Goal: Information Seeking & Learning: Learn about a topic

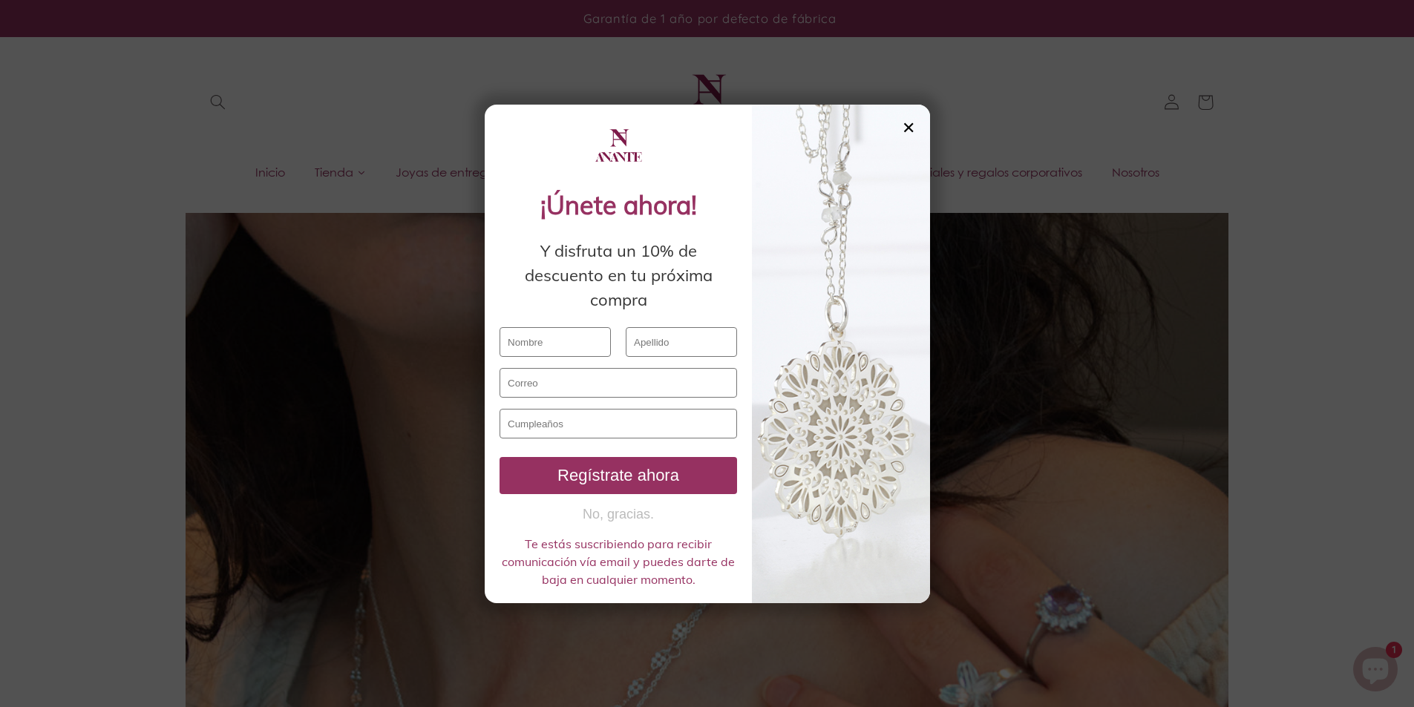
click at [913, 128] on div "✕" at bounding box center [908, 127] width 13 height 16
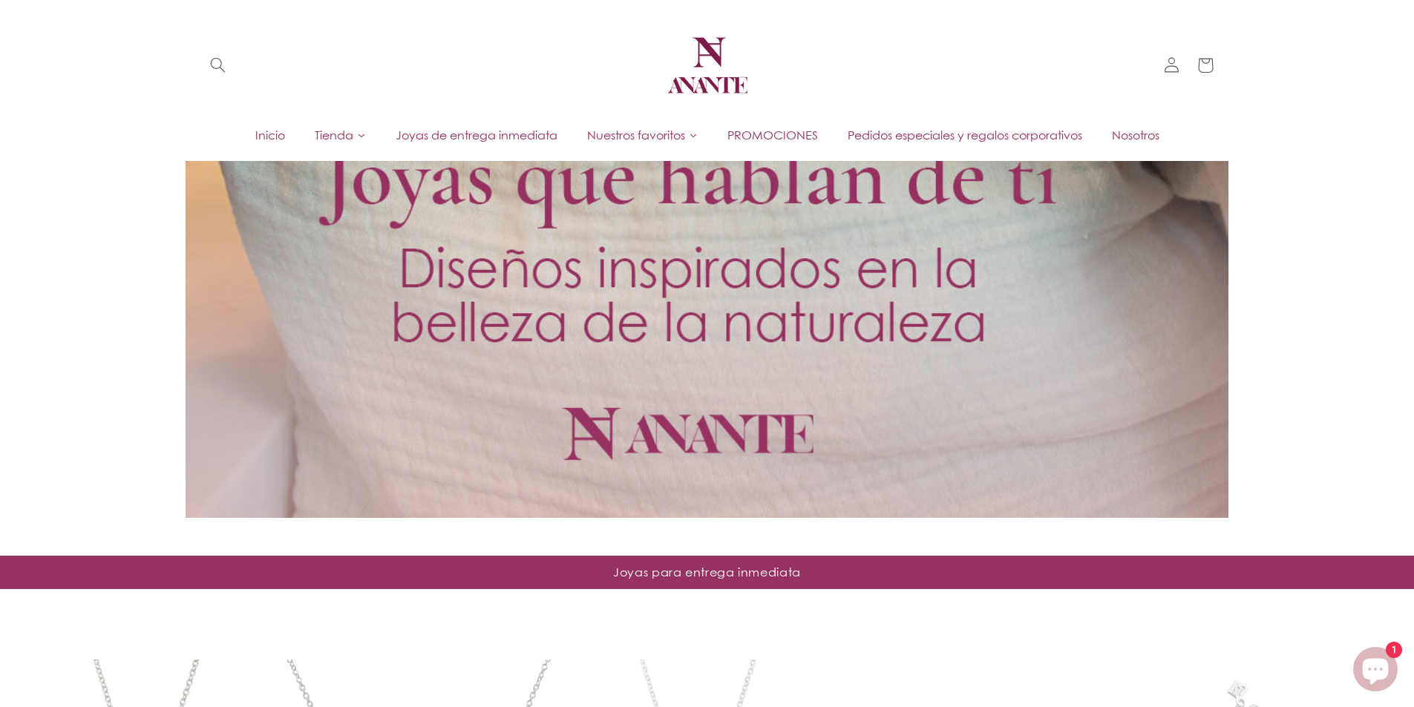
scroll to position [965, 0]
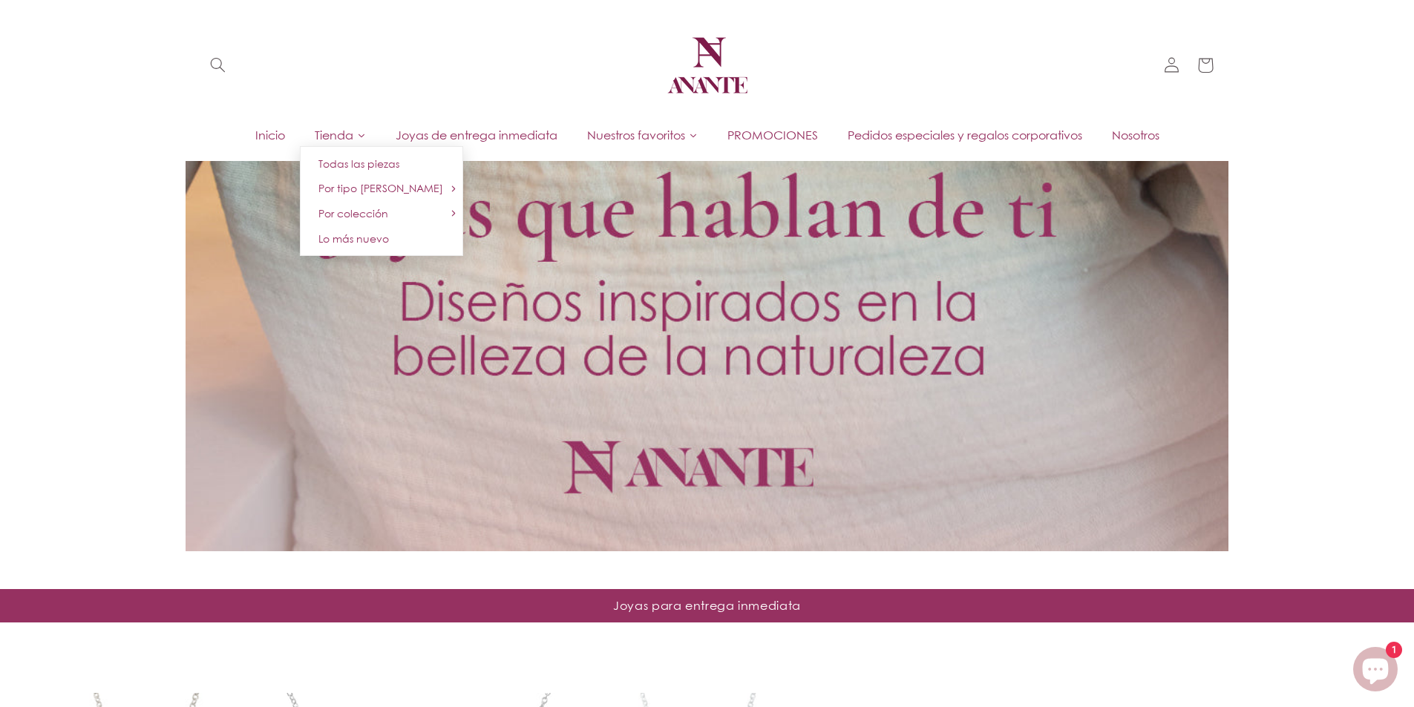
click at [350, 134] on link "Tienda" at bounding box center [340, 135] width 81 height 22
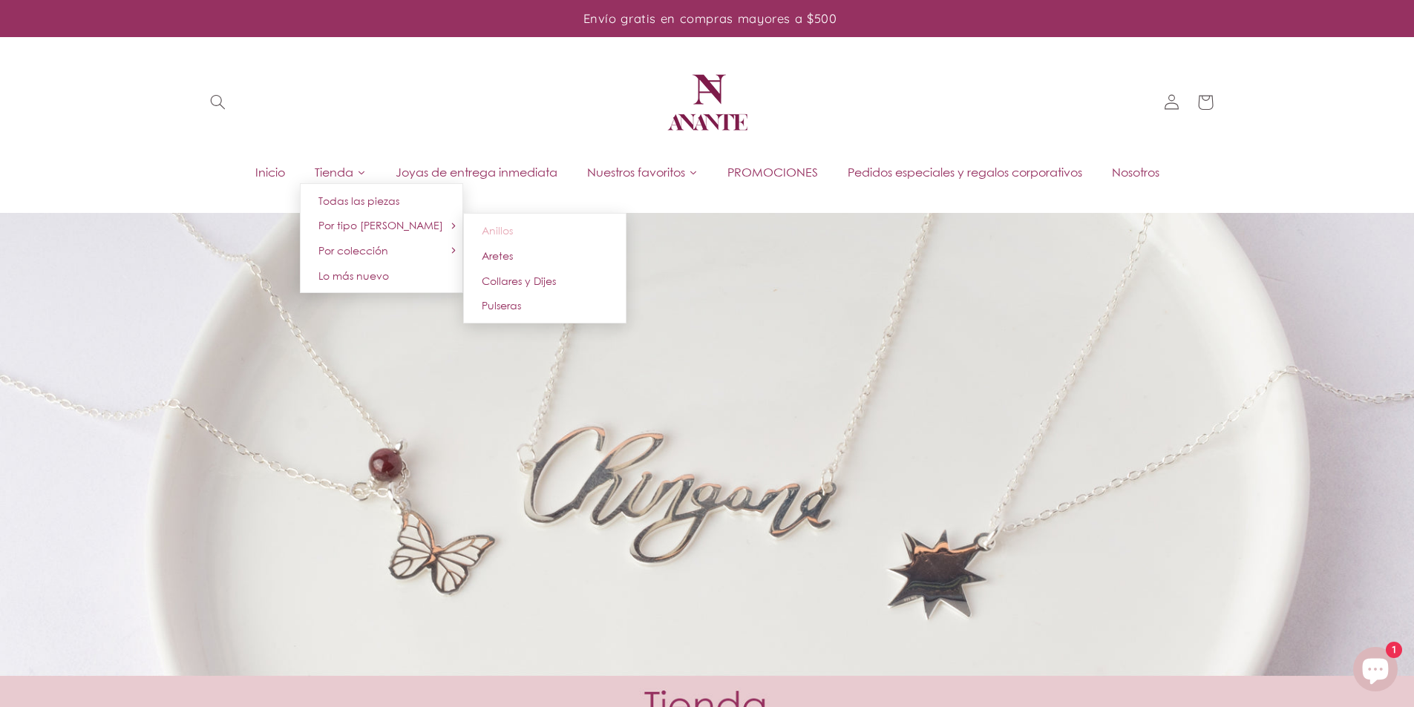
click at [528, 234] on link "Anillos" at bounding box center [544, 230] width 163 height 25
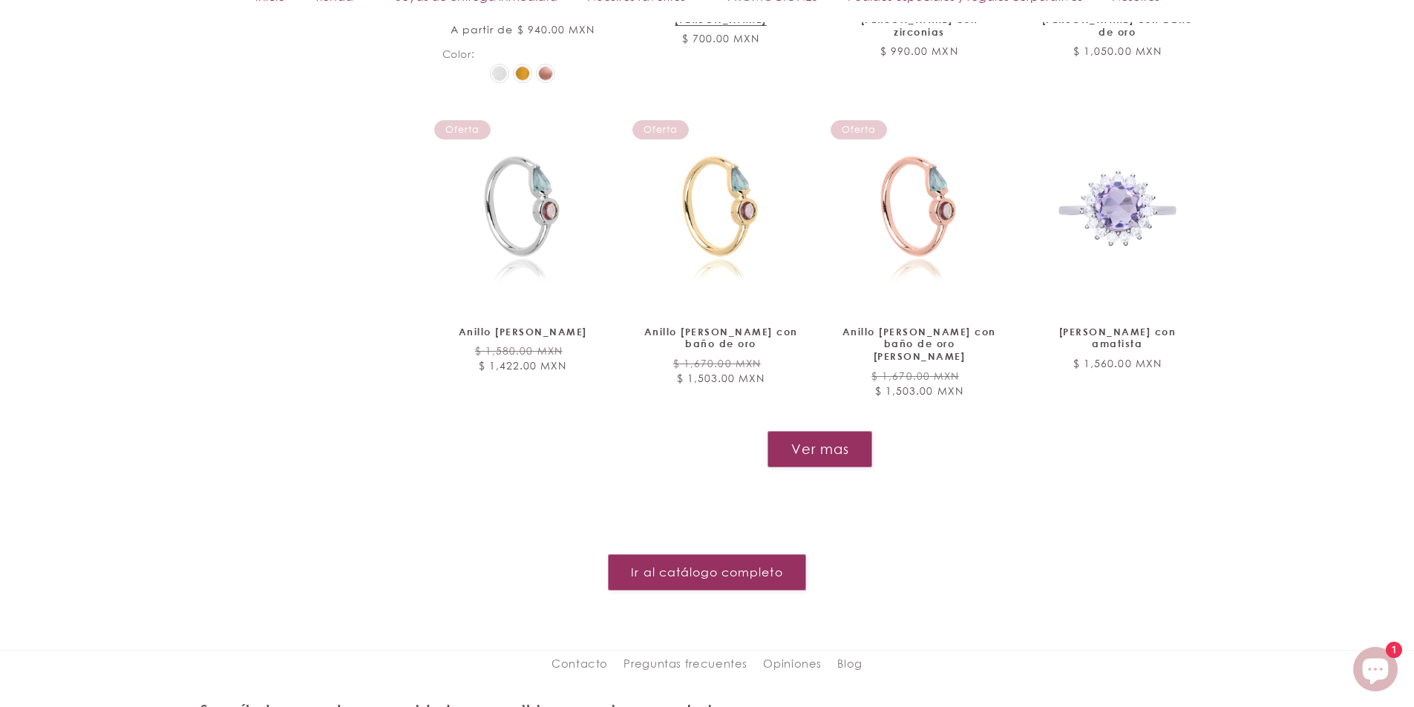
scroll to position [1855, 0]
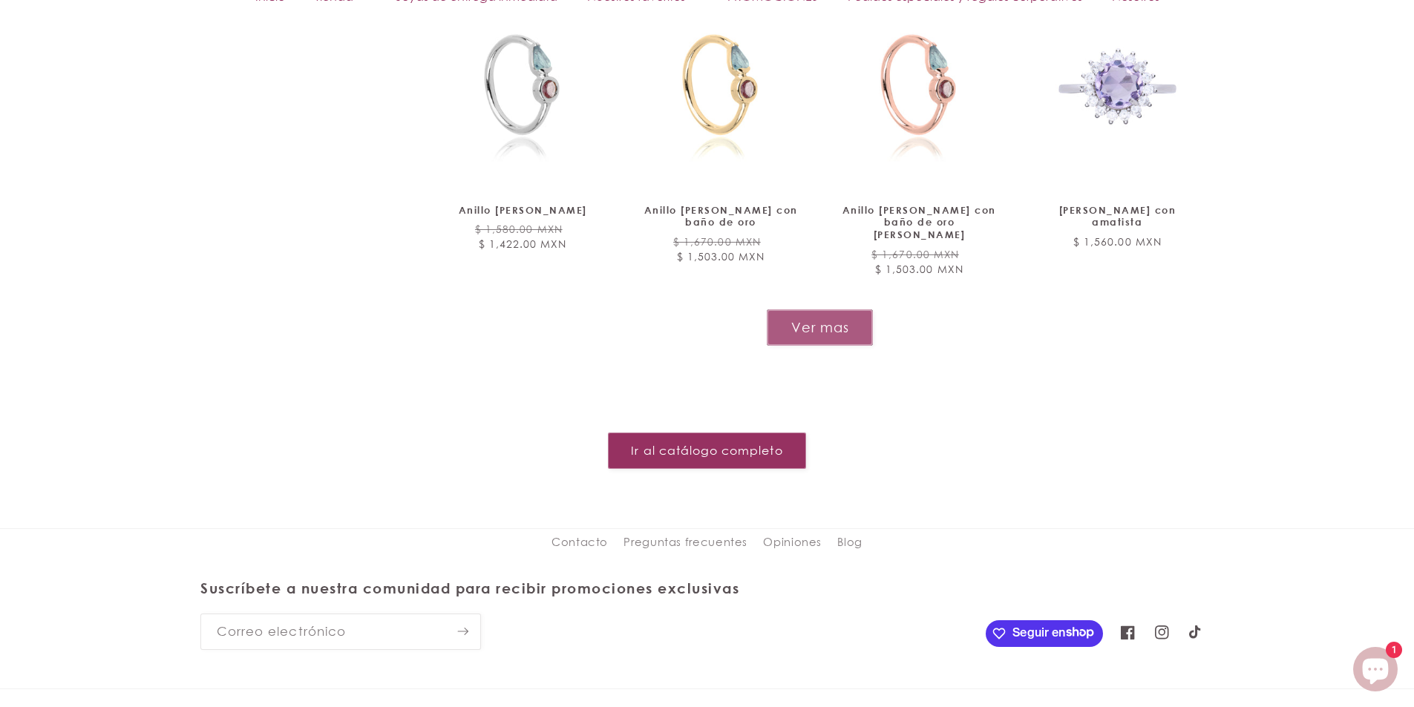
click at [787, 309] on button "Ver mas" at bounding box center [820, 327] width 106 height 36
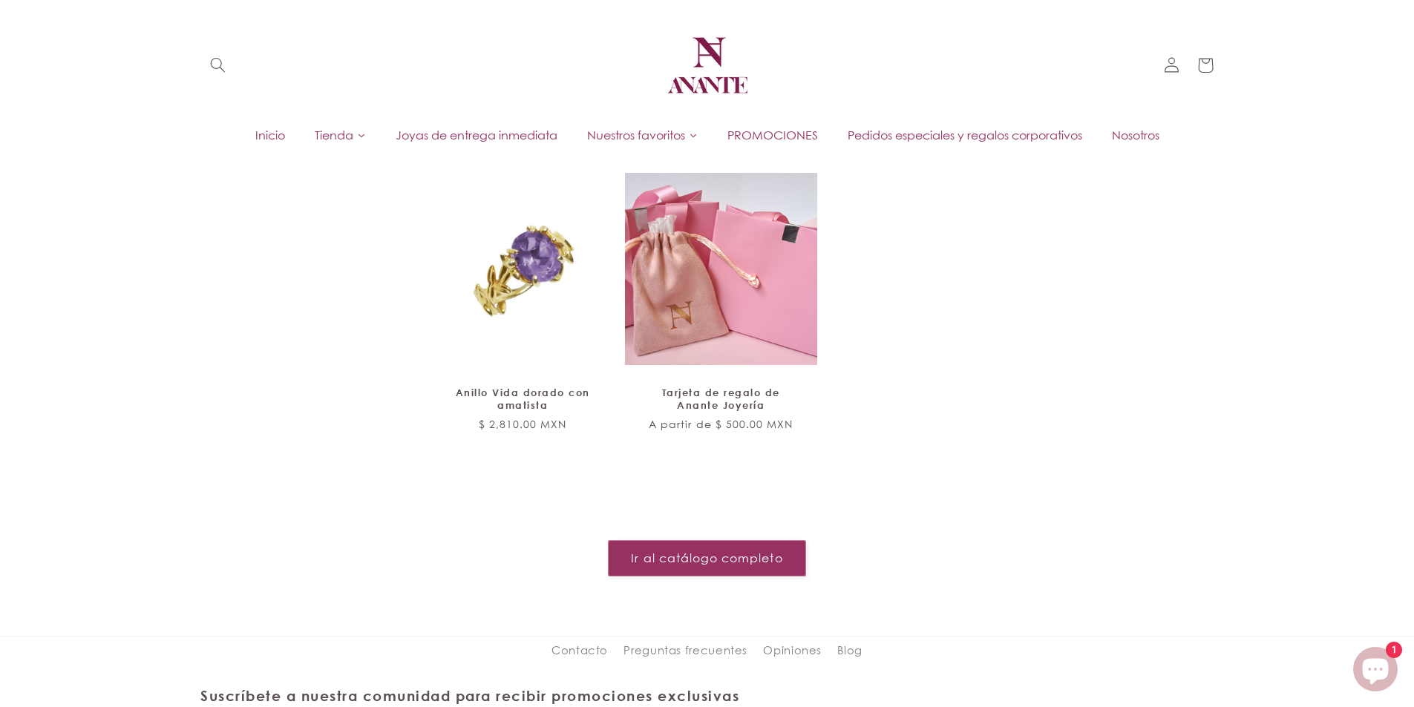
scroll to position [2152, 0]
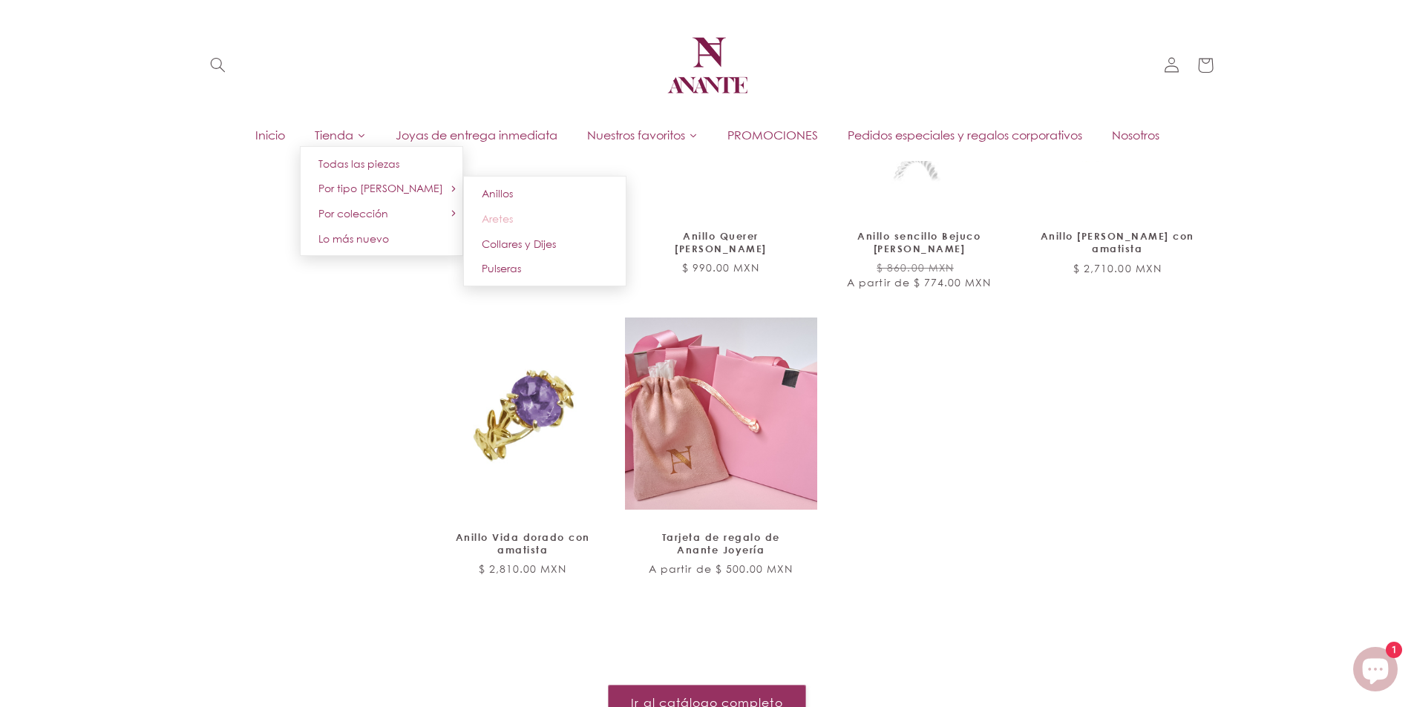
click at [498, 216] on span "Aretes" at bounding box center [497, 218] width 31 height 13
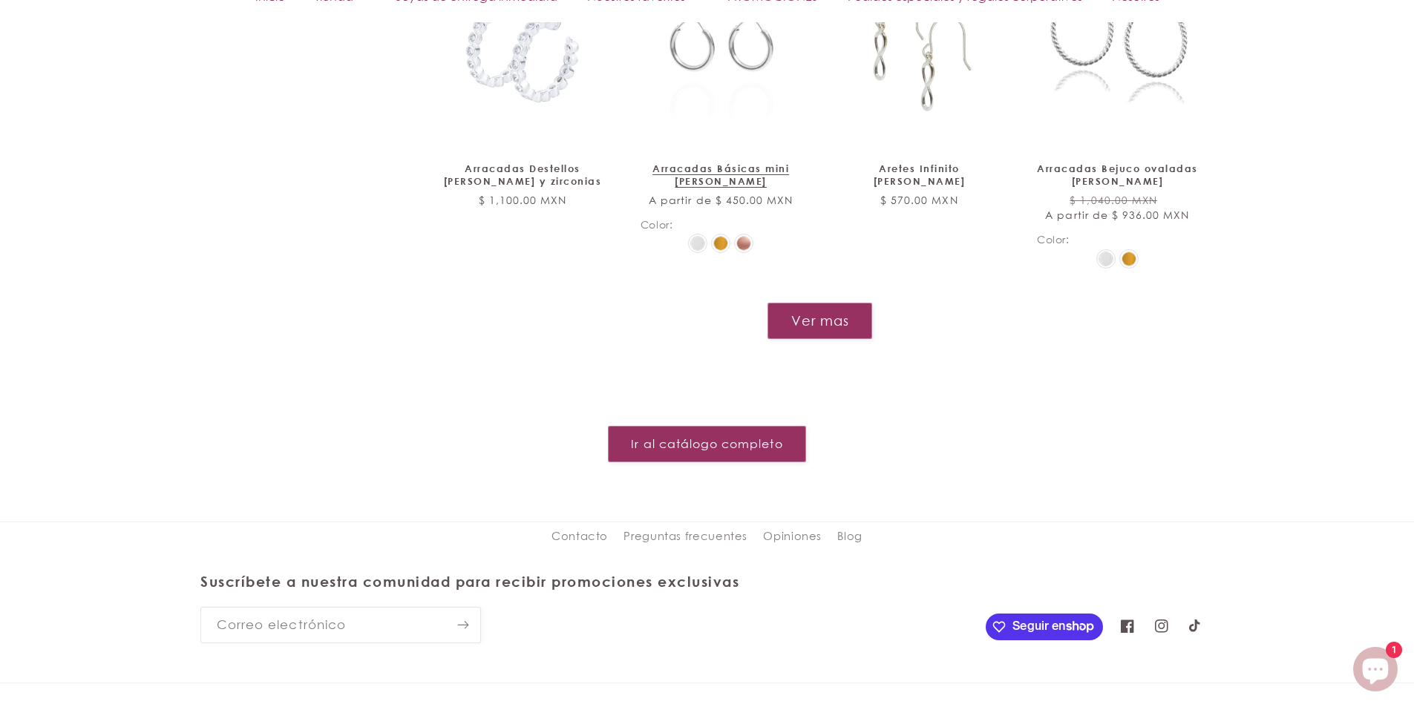
scroll to position [1781, 0]
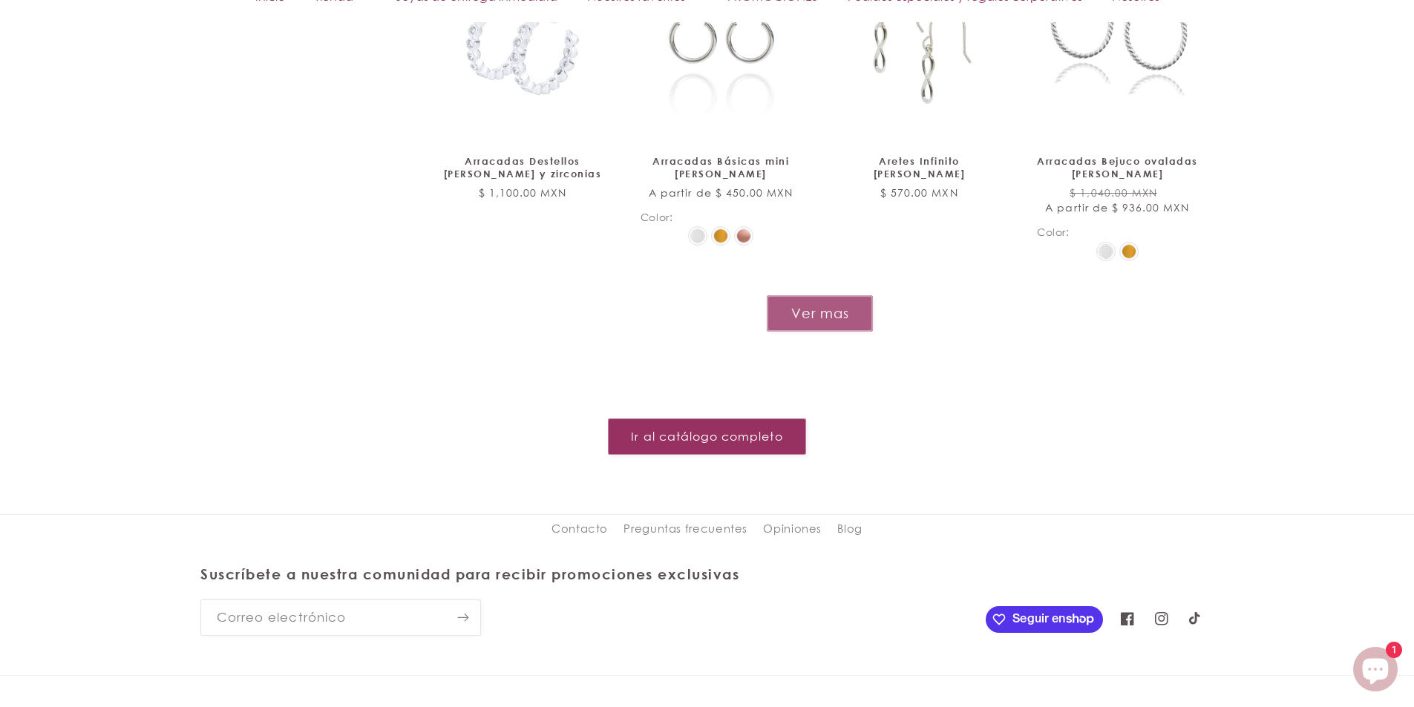
click at [786, 295] on button "Ver mas" at bounding box center [820, 313] width 106 height 36
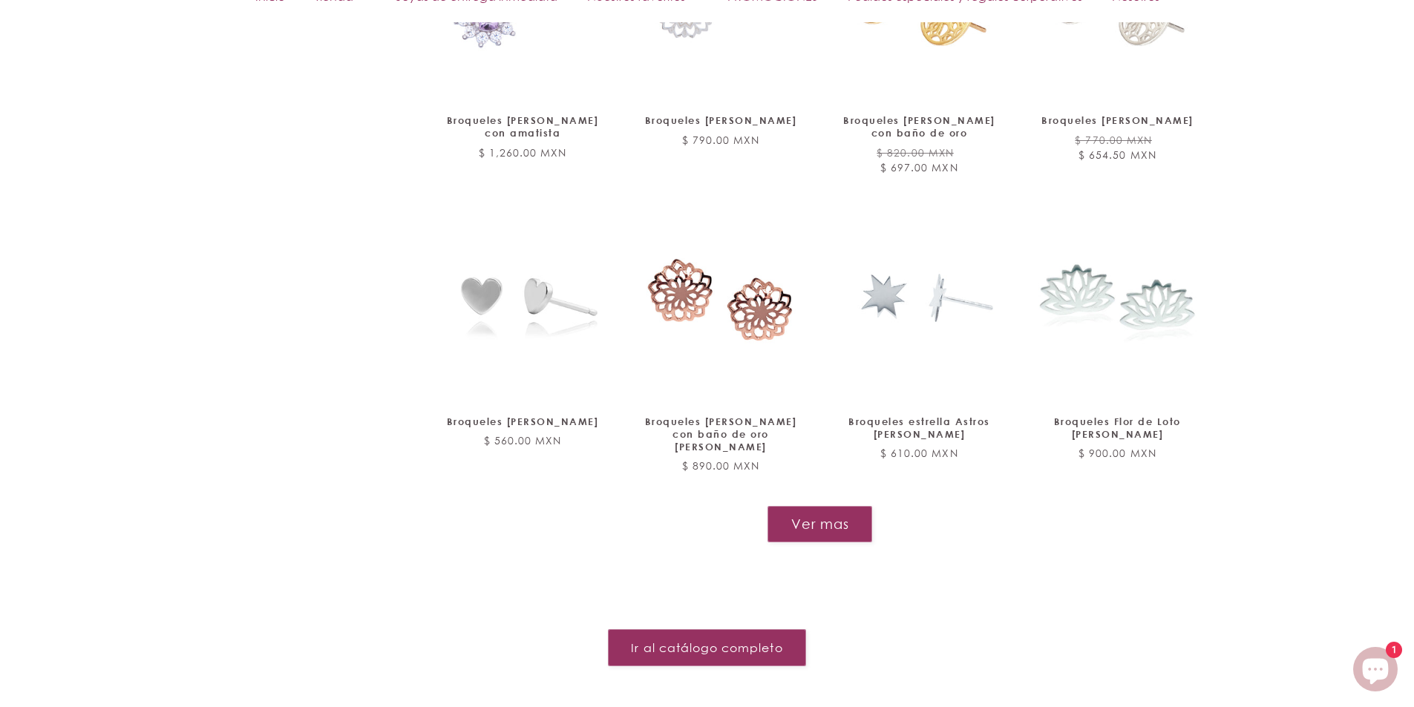
scroll to position [2968, 0]
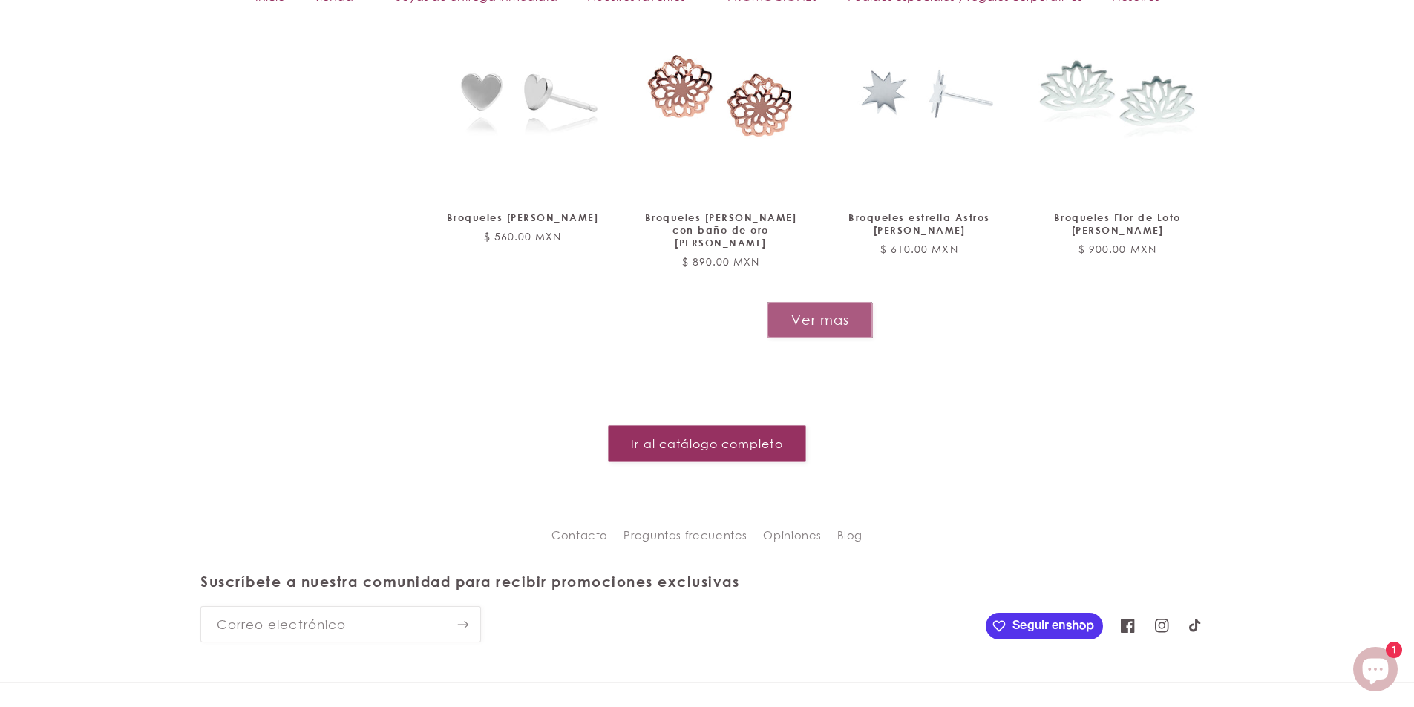
click at [844, 302] on button "Ver mas" at bounding box center [820, 320] width 106 height 36
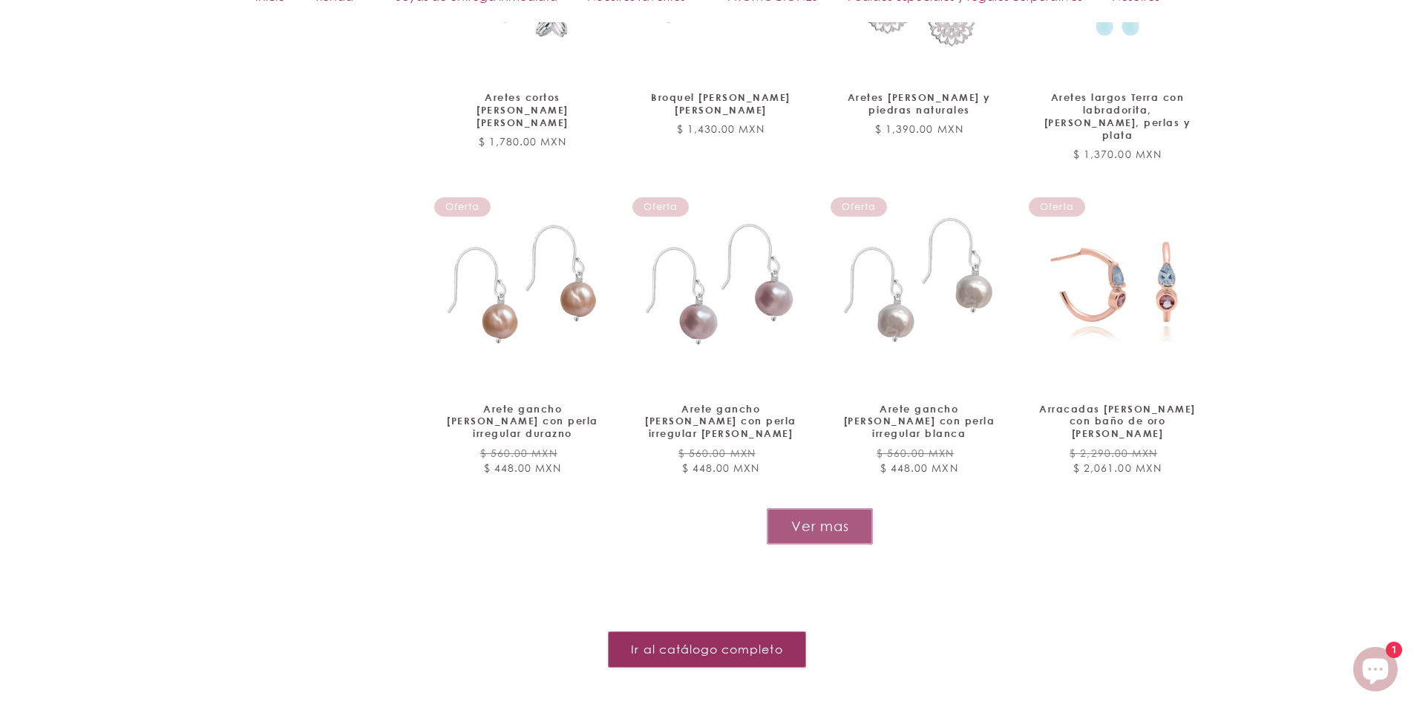
scroll to position [4081, 0]
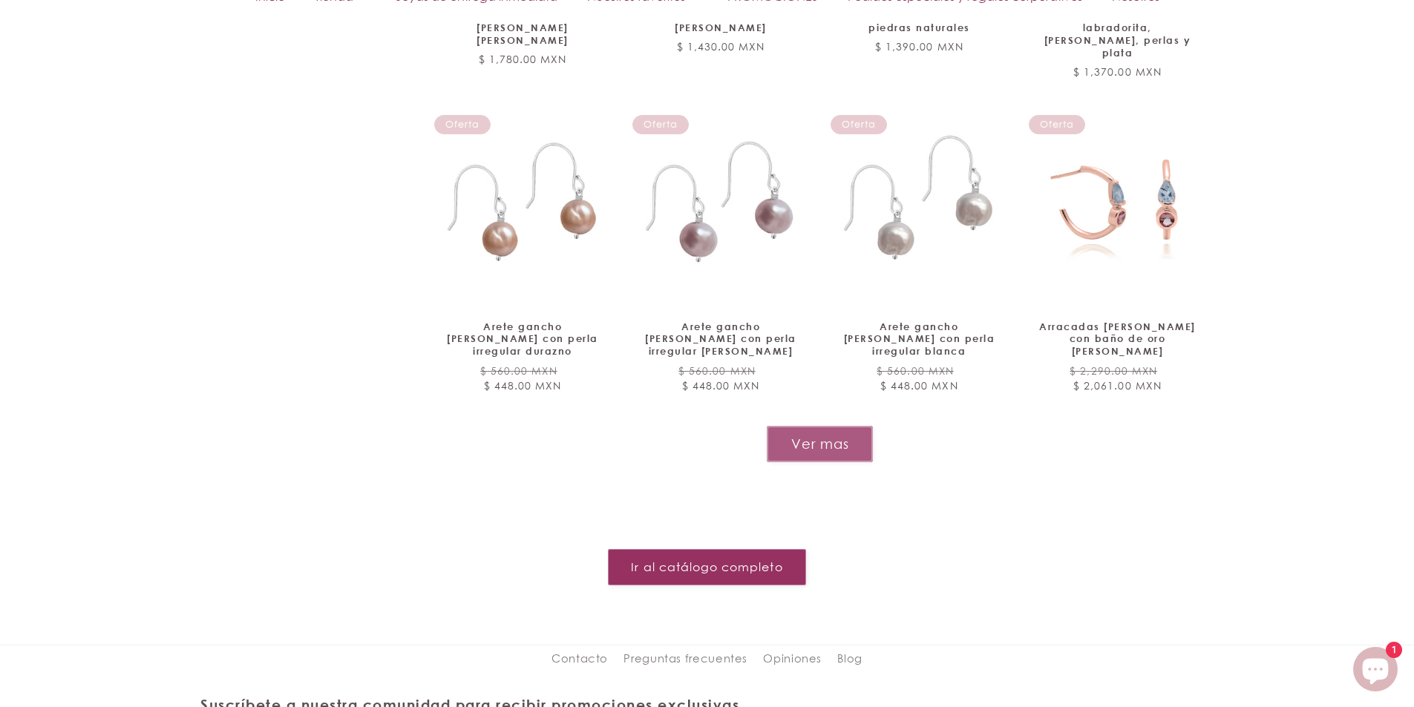
click at [810, 426] on button "Ver mas" at bounding box center [820, 444] width 106 height 36
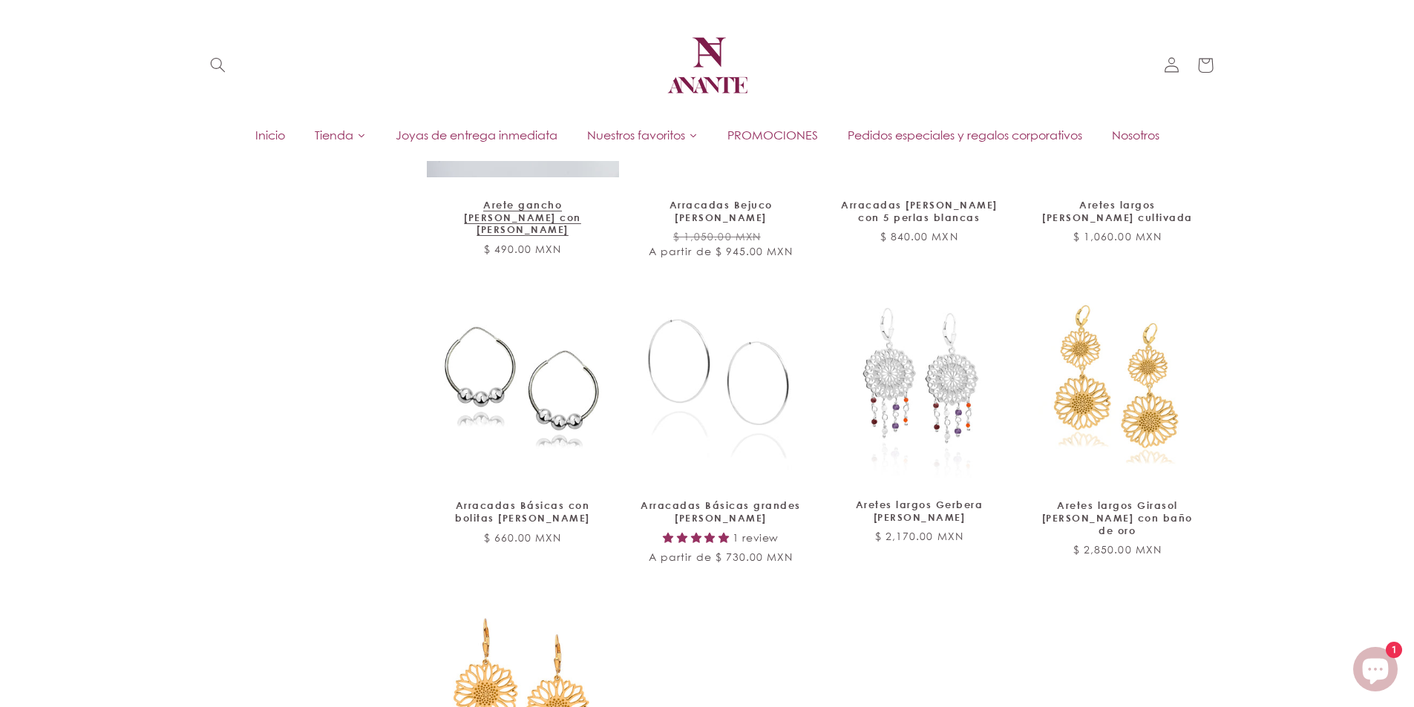
scroll to position [4675, 0]
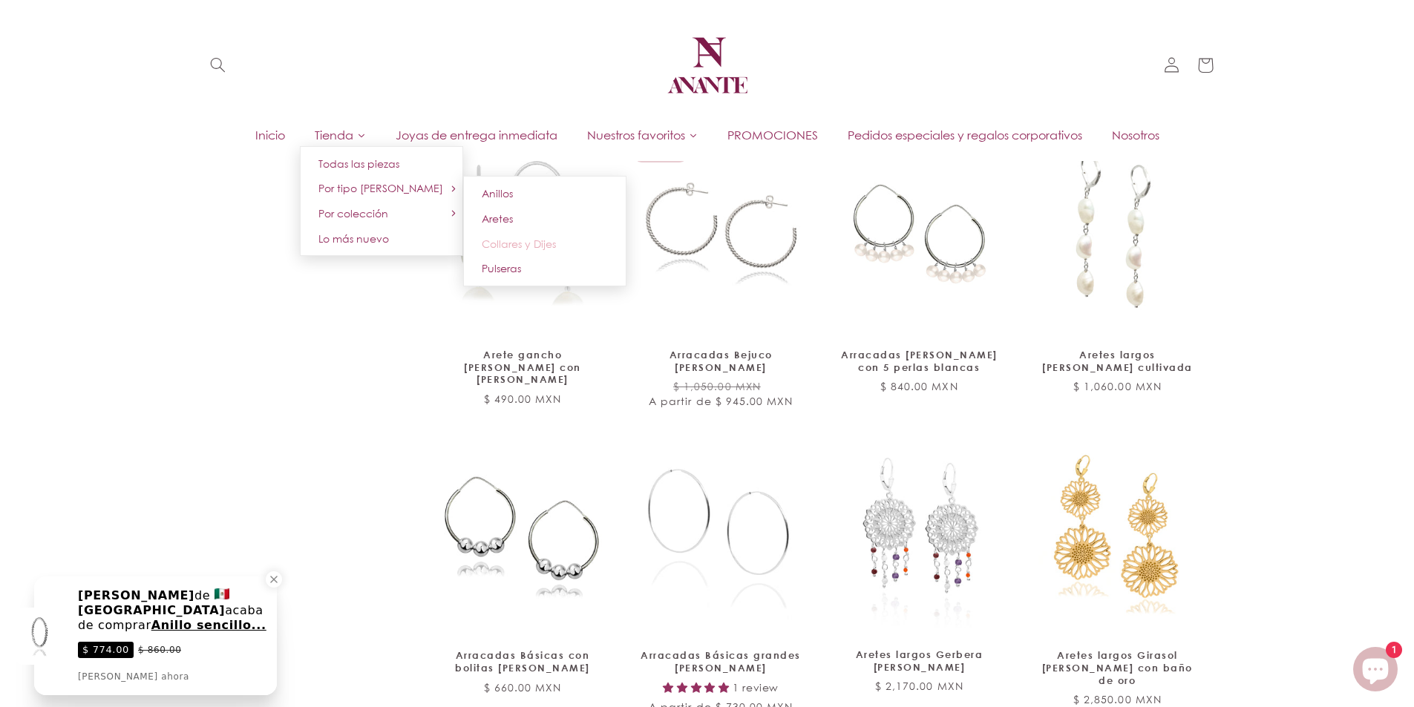
click at [515, 243] on span "Collares y Dijes" at bounding box center [519, 243] width 74 height 13
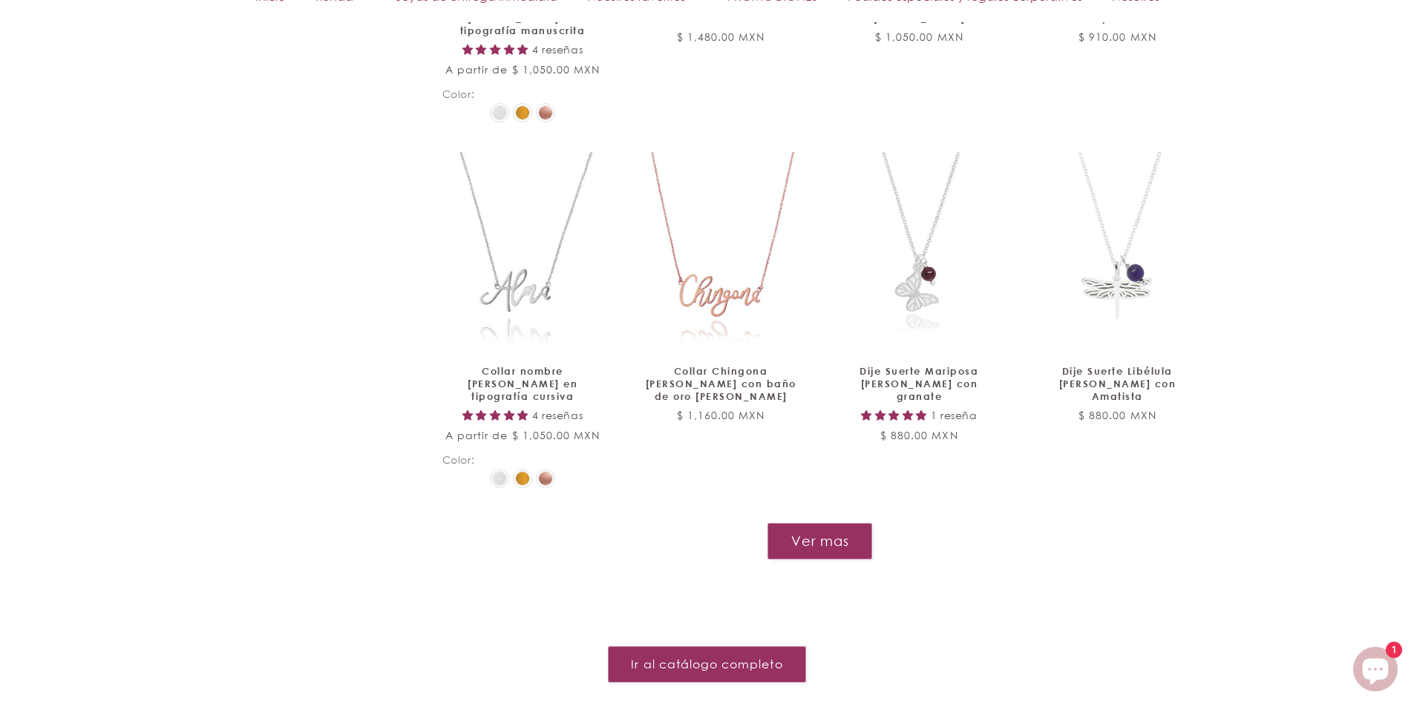
scroll to position [1855, 0]
